Goal: Navigation & Orientation: Find specific page/section

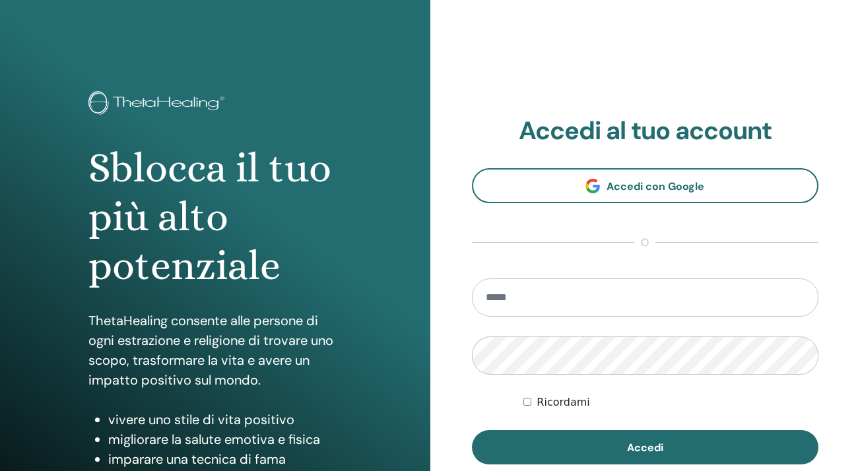
scroll to position [162, 0]
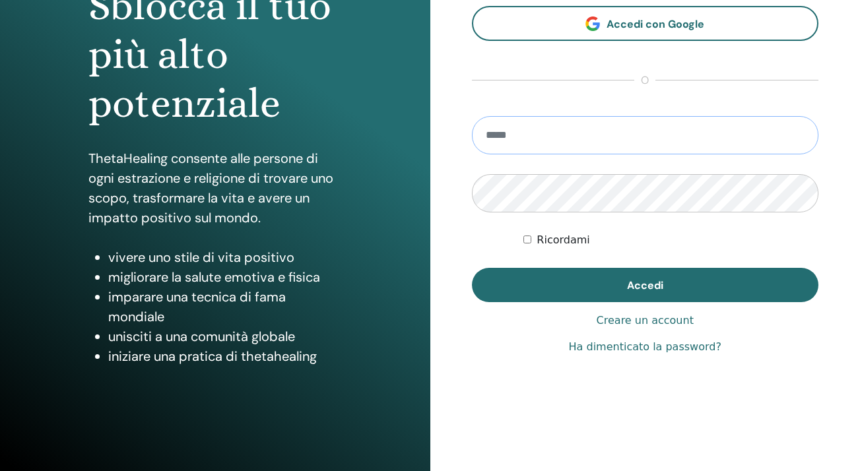
type input "**********"
click at [645, 285] on button "Accedi" at bounding box center [645, 285] width 347 height 34
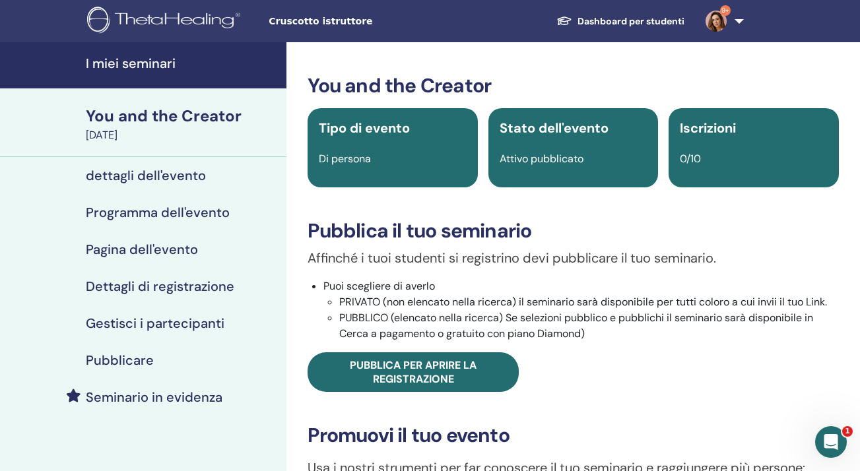
click at [153, 67] on h4 "I miei seminari" at bounding box center [182, 63] width 193 height 16
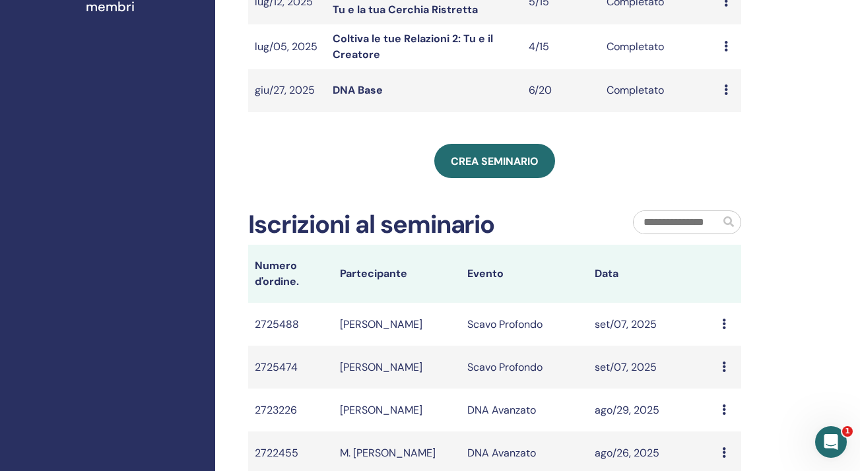
scroll to position [485, 0]
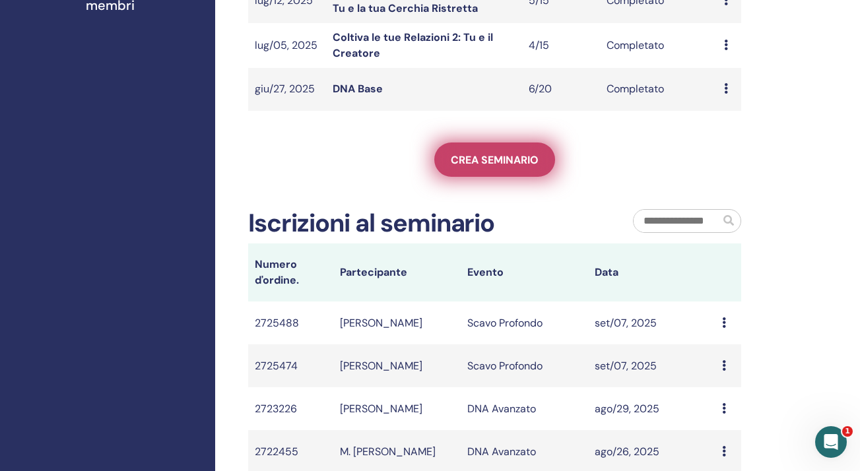
click at [477, 155] on span "Crea seminario" at bounding box center [495, 160] width 88 height 14
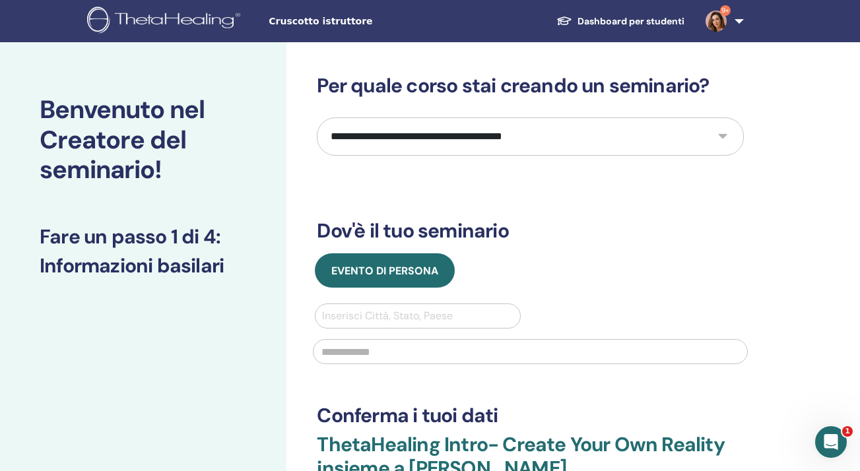
click at [324, 22] on span "Cruscotto istruttore" at bounding box center [368, 22] width 198 height 14
click at [713, 20] on img at bounding box center [716, 21] width 21 height 21
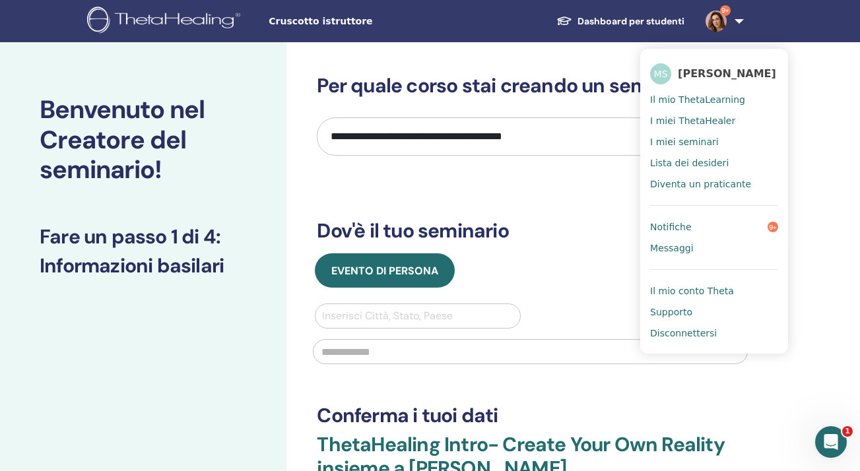
click at [693, 96] on span "Il mio ThetaLearning" at bounding box center [697, 100] width 95 height 12
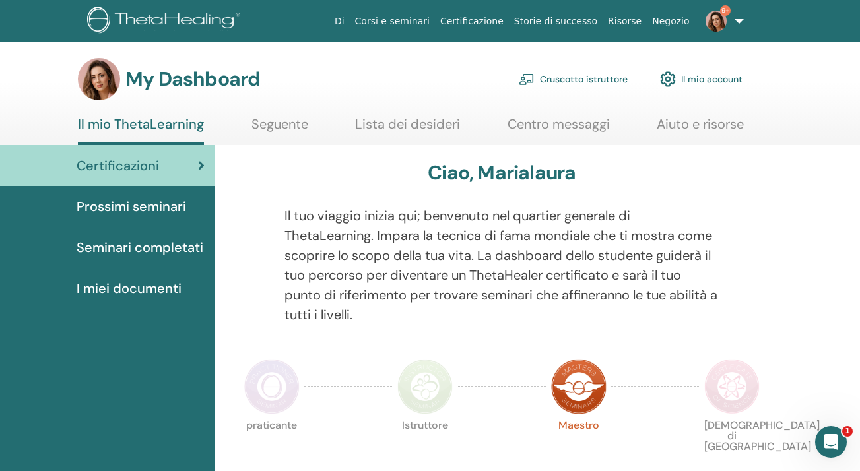
drag, startPoint x: 173, startPoint y: 22, endPoint x: 179, endPoint y: 29, distance: 8.9
click at [173, 22] on img at bounding box center [166, 22] width 158 height 30
